Goal: Transaction & Acquisition: Purchase product/service

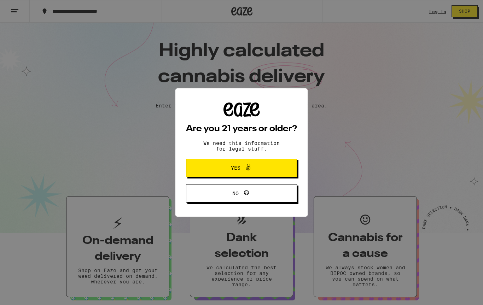
click at [269, 170] on button "Yes" at bounding box center [241, 168] width 111 height 18
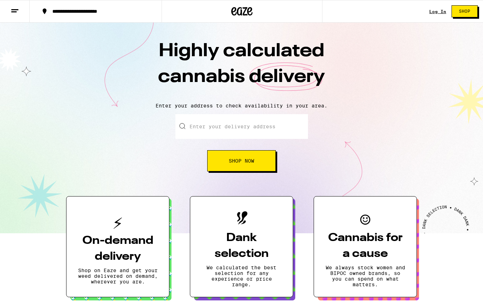
click at [256, 164] on button "Shop Now" at bounding box center [241, 160] width 69 height 21
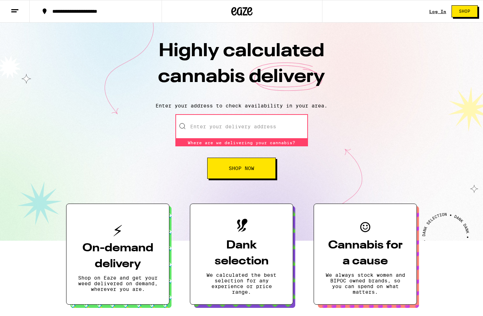
click at [391, 111] on div "Highly calculated cannabis delivery Enter your address to check availability in…" at bounding box center [241, 132] width 483 height 218
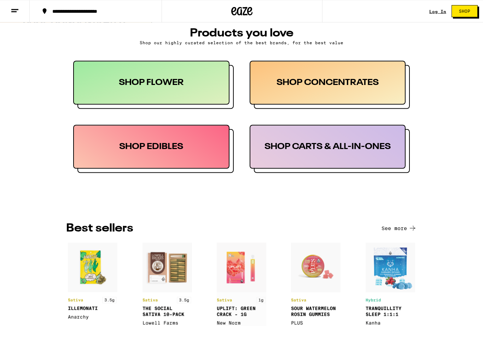
scroll to position [369, 0]
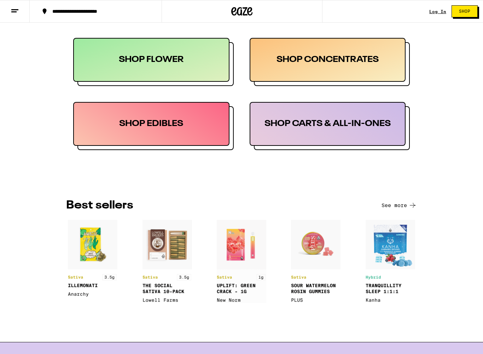
click at [164, 126] on div "SHOP EDIBLES" at bounding box center [151, 124] width 156 height 44
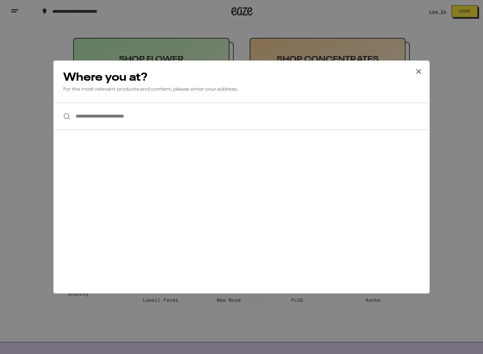
click at [117, 120] on input "**********" at bounding box center [241, 116] width 376 height 27
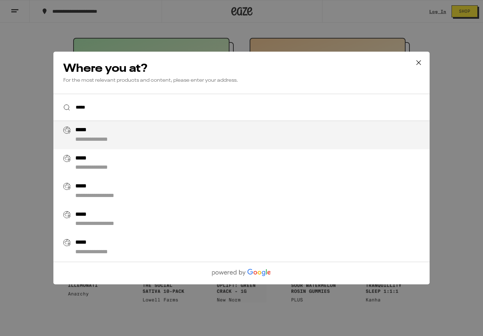
click at [107, 134] on div "**********" at bounding box center [255, 135] width 361 height 17
type input "**********"
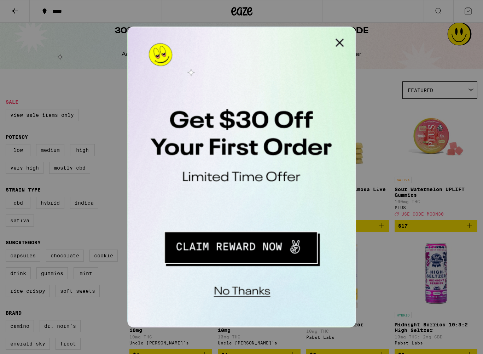
click at [216, 35] on button "Close Modal" at bounding box center [217, 34] width 14 height 14
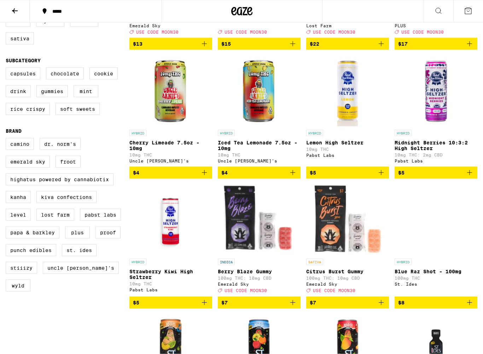
scroll to position [182, 0]
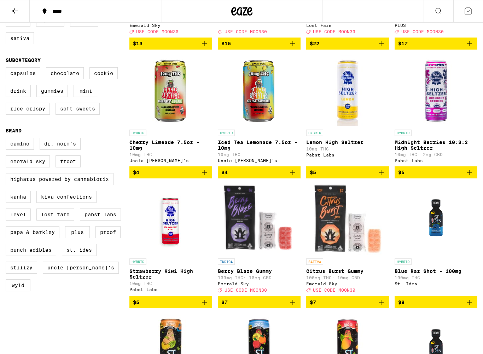
click at [35, 115] on label "Rice Crispy" at bounding box center [28, 109] width 44 height 12
click at [7, 69] on input "Rice Crispy" at bounding box center [7, 68] width 0 height 0
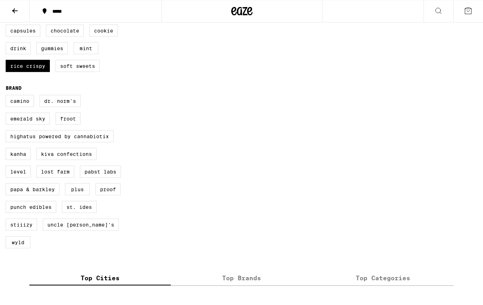
scroll to position [225, 0]
click at [23, 72] on label "Rice Crispy" at bounding box center [28, 66] width 44 height 12
click at [7, 26] on input "Rice Crispy" at bounding box center [7, 25] width 0 height 0
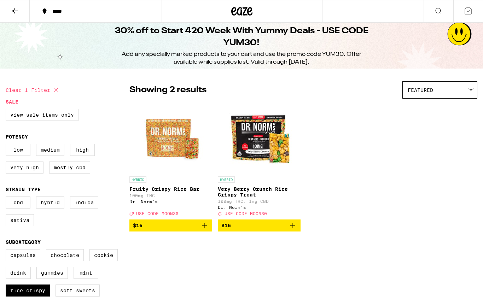
scroll to position [225, 0]
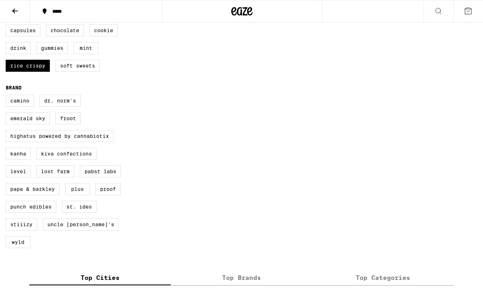
checkbox input "false"
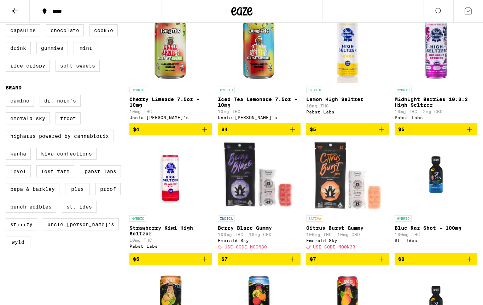
scroll to position [182, 0]
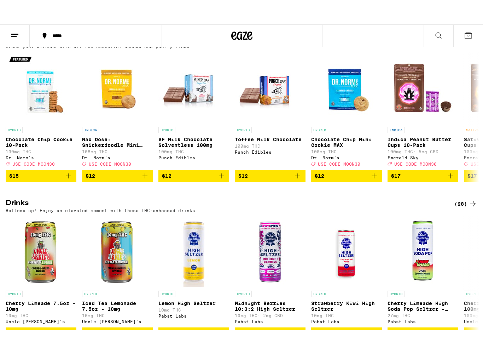
scroll to position [2195, 0]
